Goal: Task Accomplishment & Management: Use online tool/utility

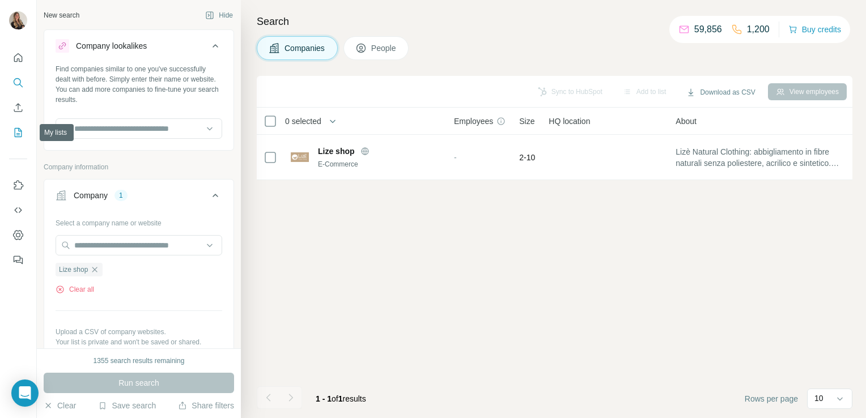
click at [16, 137] on icon "My lists" at bounding box center [18, 132] width 7 height 9
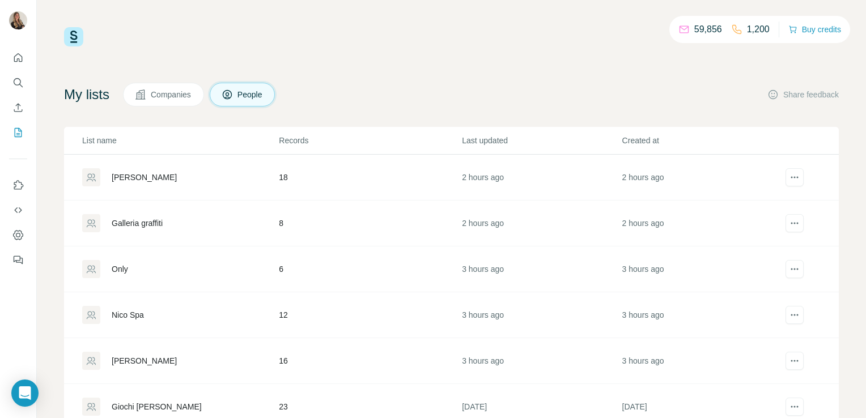
scroll to position [80, 0]
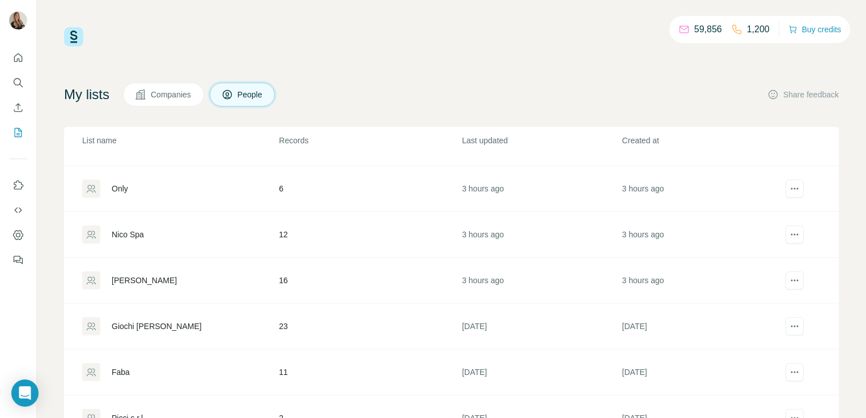
click at [143, 283] on div "[PERSON_NAME]" at bounding box center [144, 280] width 65 height 11
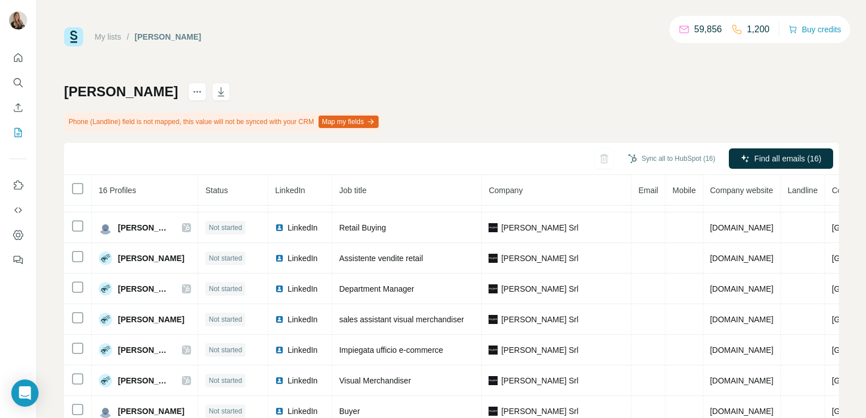
scroll to position [223, 0]
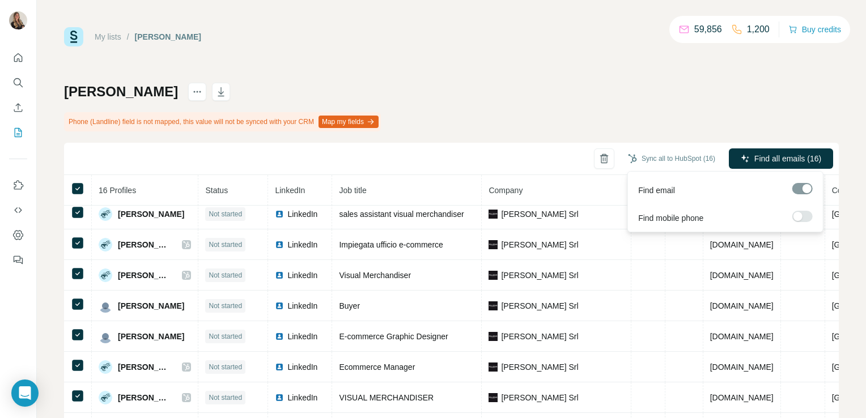
click at [755, 159] on span "Find all emails (16)" at bounding box center [787, 158] width 67 height 11
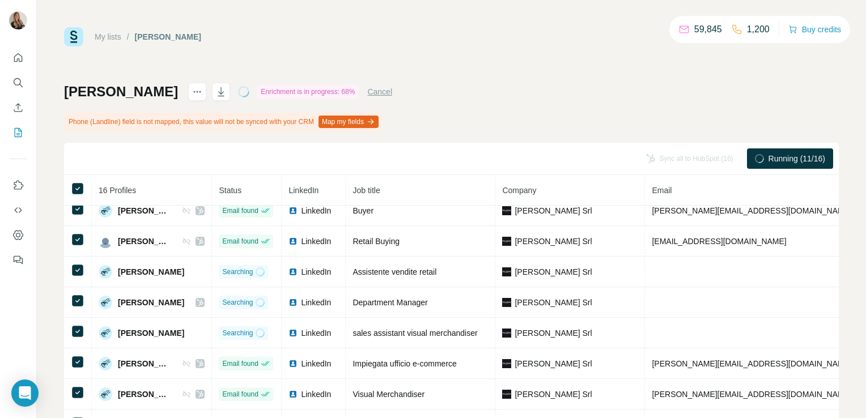
scroll to position [0, 0]
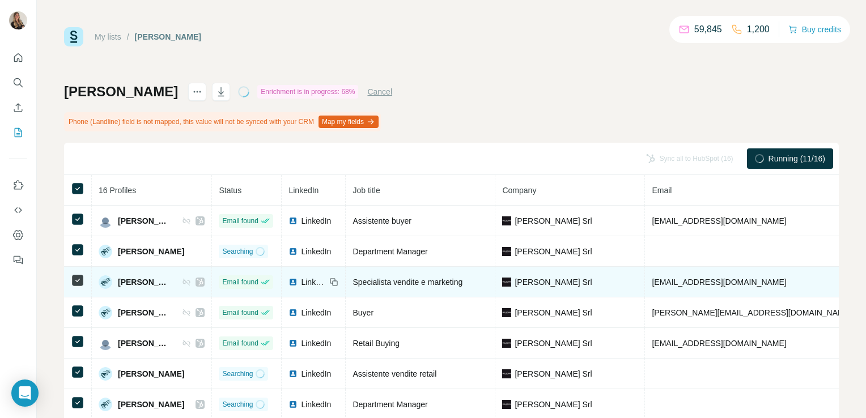
click at [326, 282] on span "LinkedIn" at bounding box center [313, 281] width 25 height 11
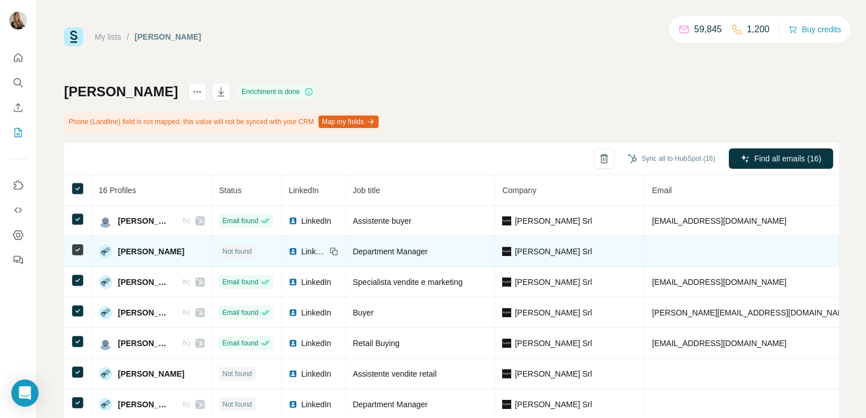
click at [338, 249] on icon at bounding box center [333, 251] width 9 height 9
click at [326, 249] on span "LinkedIn" at bounding box center [313, 251] width 25 height 11
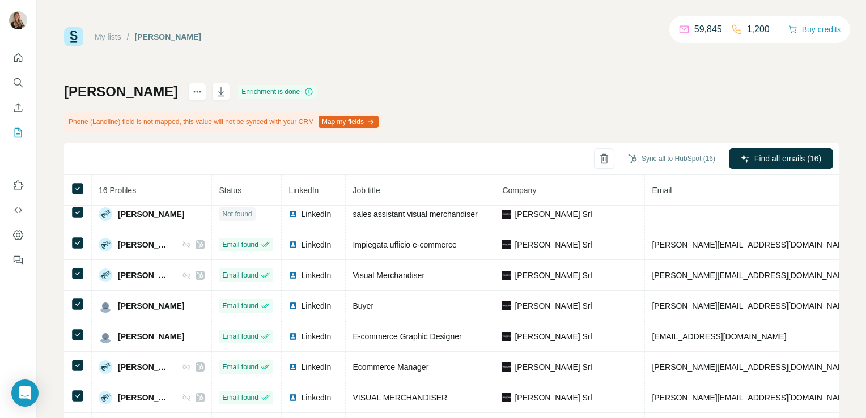
scroll to position [83, 0]
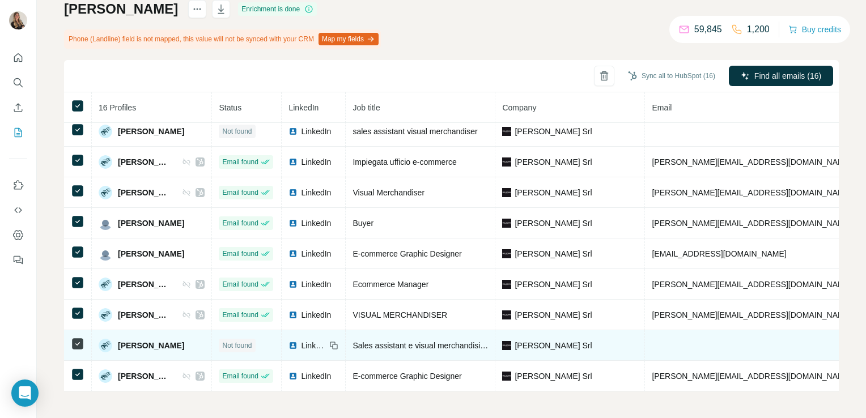
click at [297, 341] on img at bounding box center [292, 345] width 9 height 9
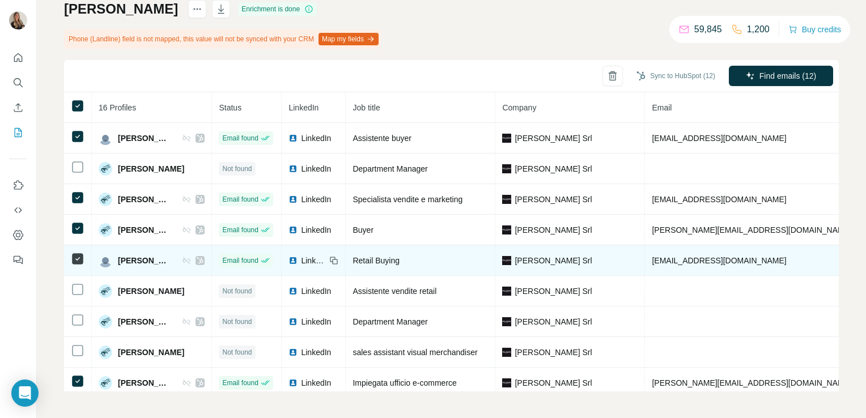
scroll to position [223, 0]
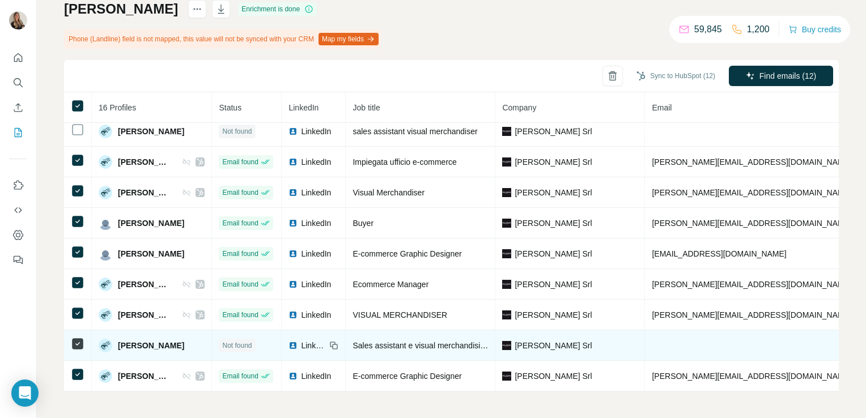
click at [75, 337] on icon at bounding box center [78, 344] width 14 height 14
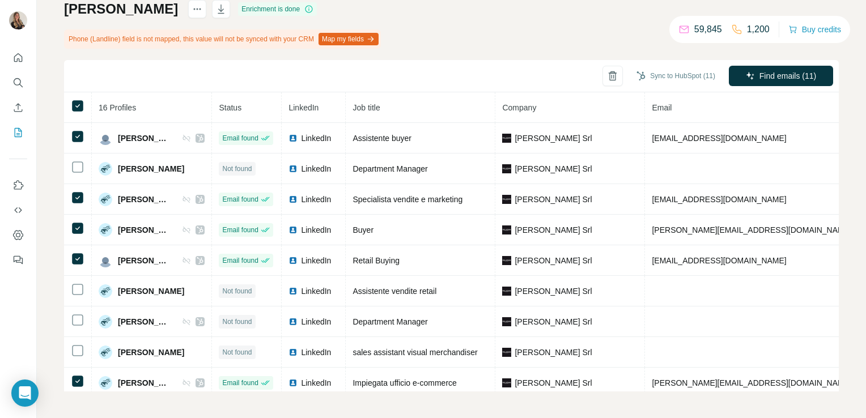
scroll to position [0, 0]
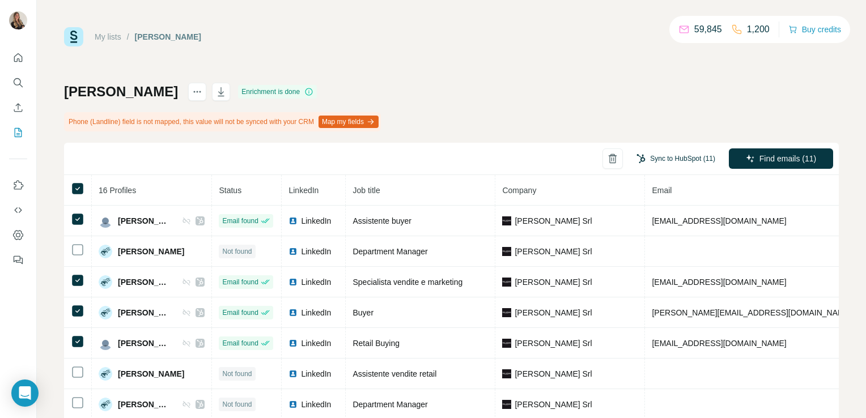
click at [664, 155] on button "Sync to HubSpot (11)" at bounding box center [675, 158] width 95 height 17
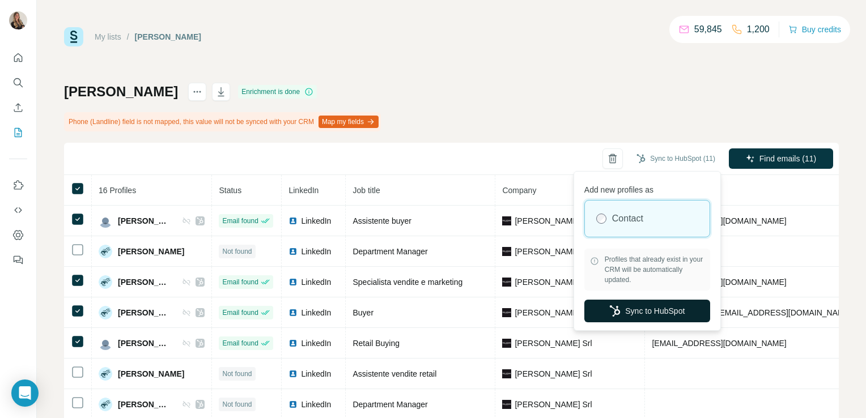
click at [653, 308] on button "Sync to HubSpot" at bounding box center [647, 311] width 126 height 23
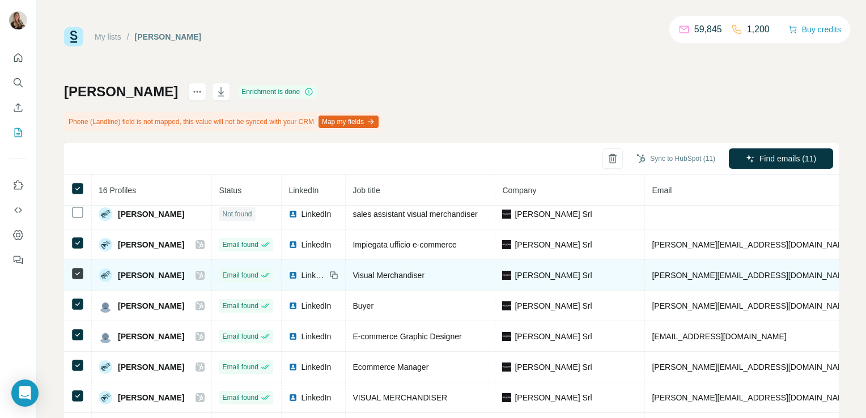
scroll to position [83, 0]
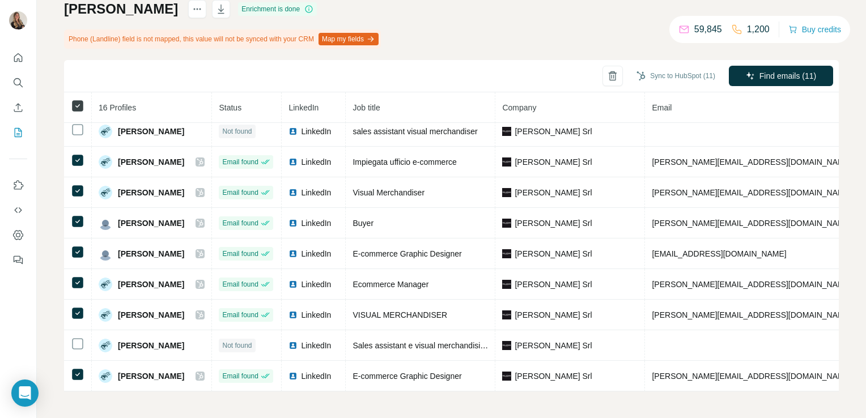
click at [76, 111] on icon at bounding box center [78, 106] width 14 height 14
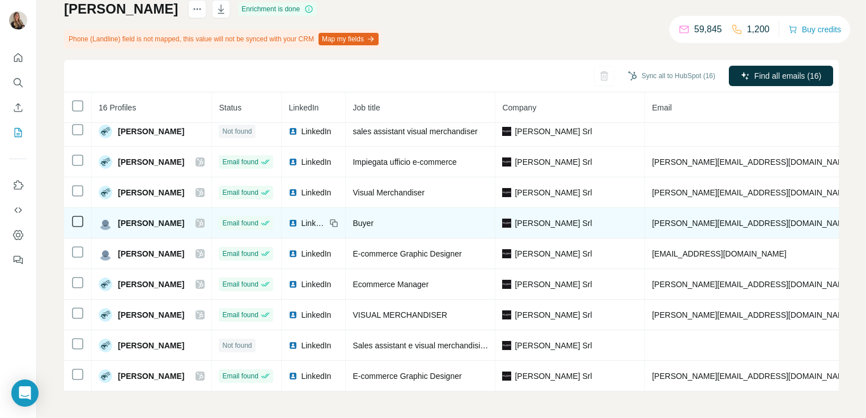
scroll to position [0, 0]
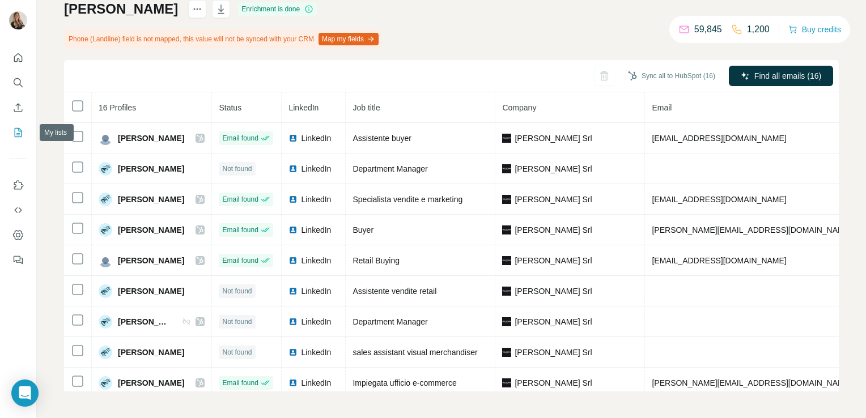
click at [16, 133] on icon "My lists" at bounding box center [17, 132] width 11 height 11
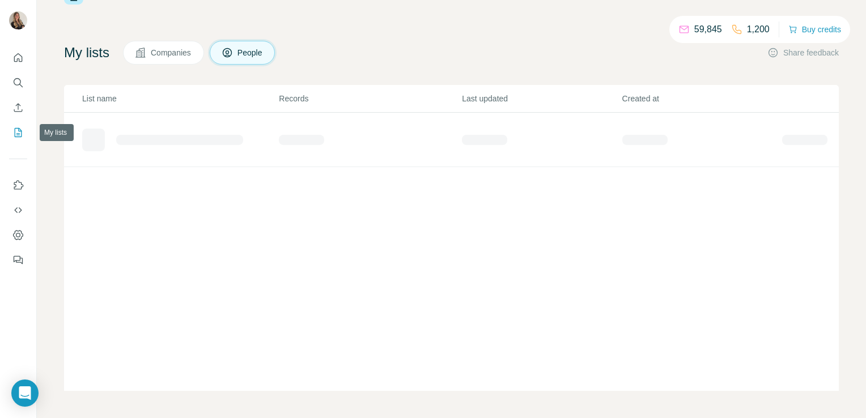
scroll to position [41, 0]
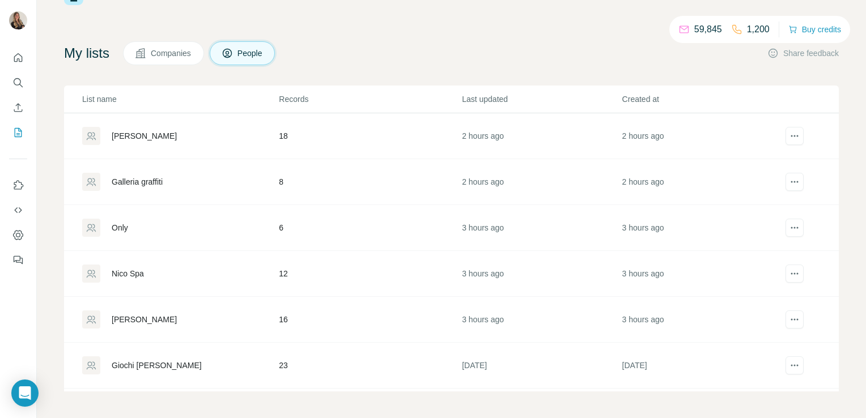
click at [128, 269] on div "Nico Spa" at bounding box center [128, 273] width 32 height 11
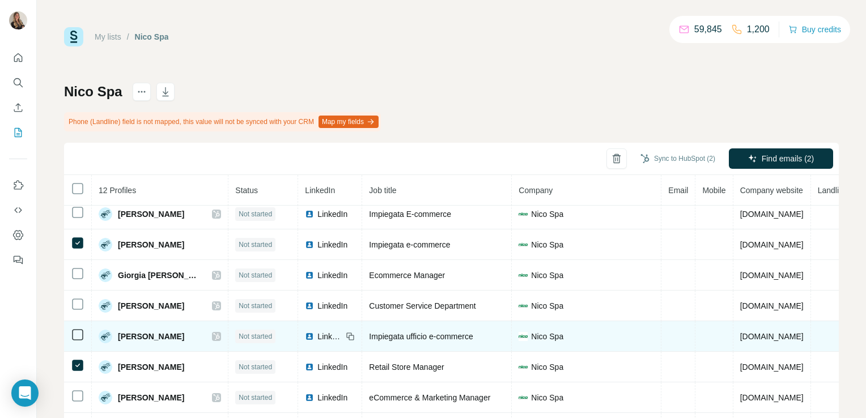
scroll to position [83, 0]
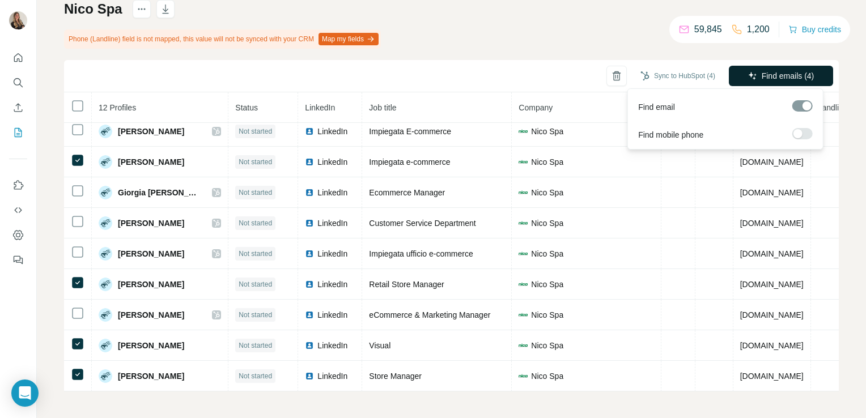
click at [773, 69] on button "Find emails (4)" at bounding box center [780, 76] width 104 height 20
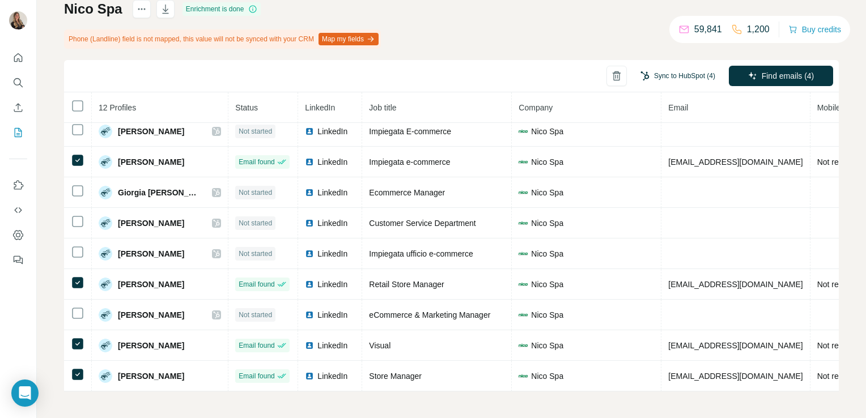
click at [674, 76] on button "Sync to HubSpot (4)" at bounding box center [677, 75] width 91 height 17
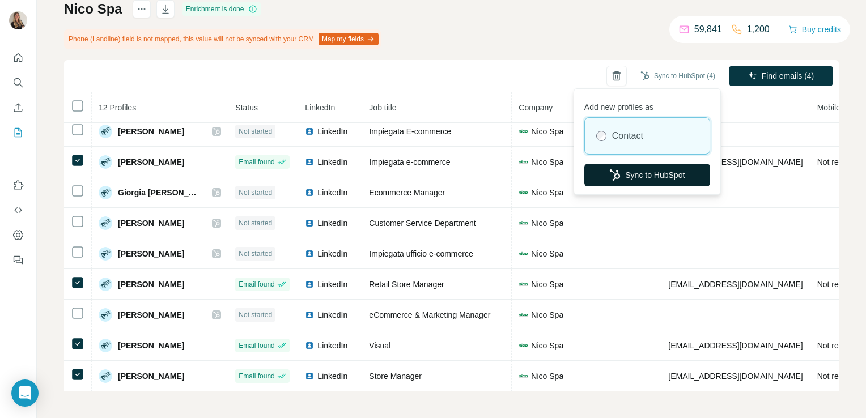
click at [655, 168] on button "Sync to HubSpot" at bounding box center [647, 175] width 126 height 23
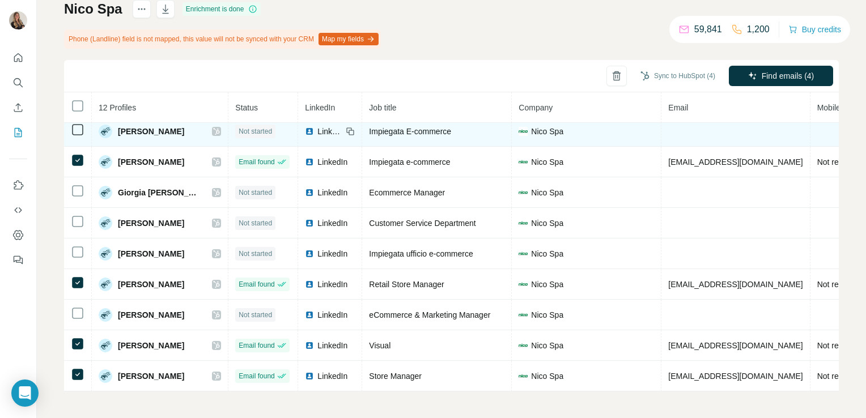
scroll to position [0, 0]
